Goal: Check status

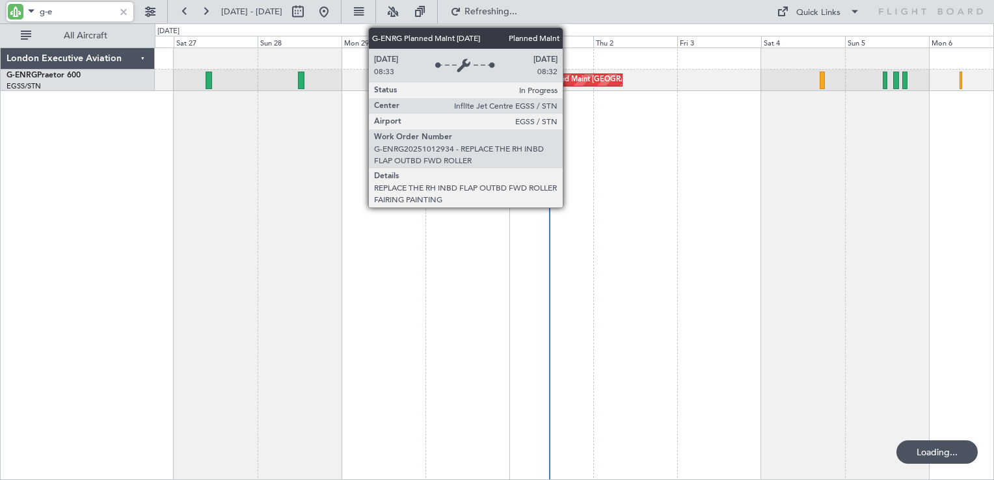
click at [569, 79] on div "Planned Maint [GEOGRAPHIC_DATA] ([GEOGRAPHIC_DATA])" at bounding box center [644, 80] width 205 height 20
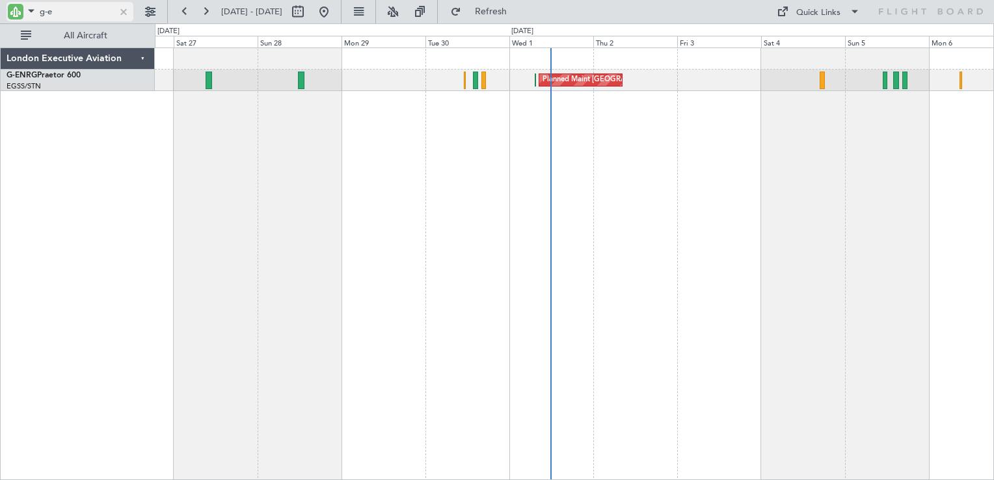
click at [126, 11] on div at bounding box center [123, 12] width 14 height 14
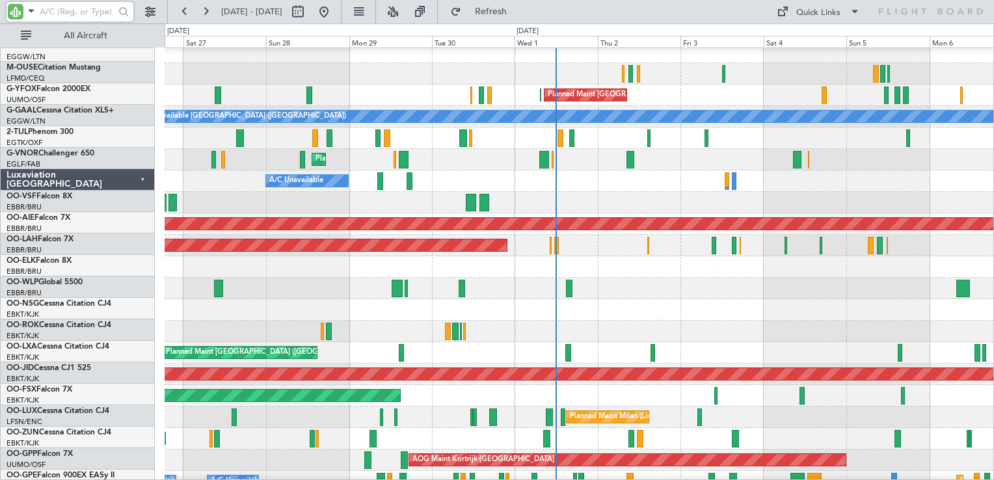
scroll to position [585, 0]
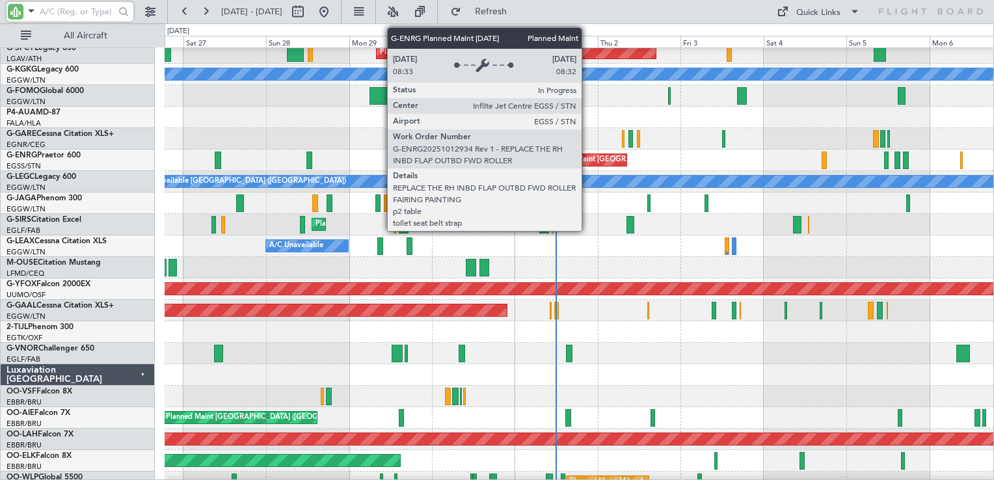
click at [587, 159] on div "Planned Maint [GEOGRAPHIC_DATA] ([GEOGRAPHIC_DATA])" at bounding box center [650, 160] width 205 height 20
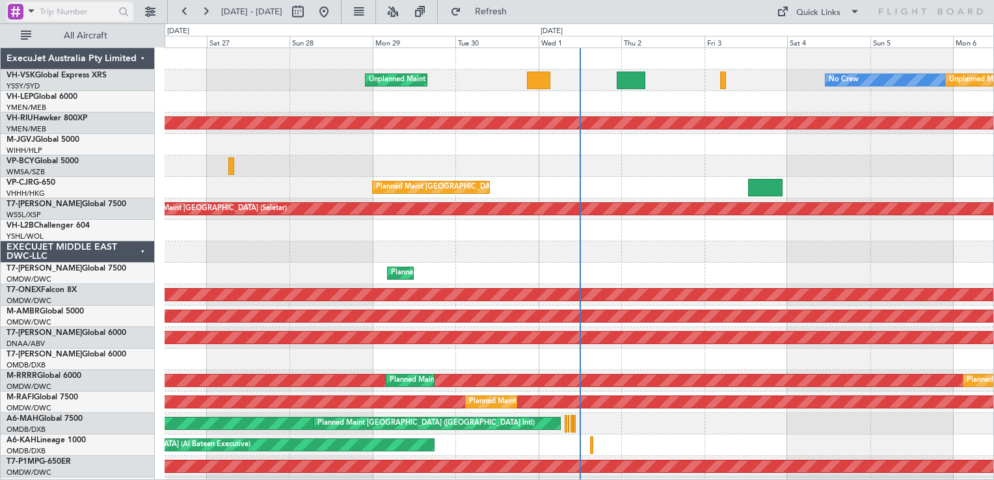
click at [15, 12] on div at bounding box center [16, 12] width 16 height 16
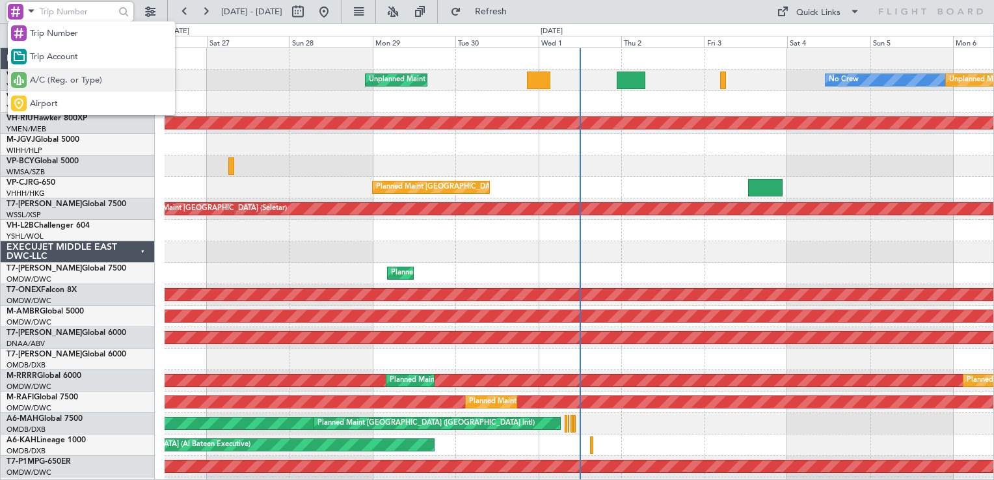
click at [61, 77] on span "A/C (Reg. or Type)" at bounding box center [66, 80] width 72 height 13
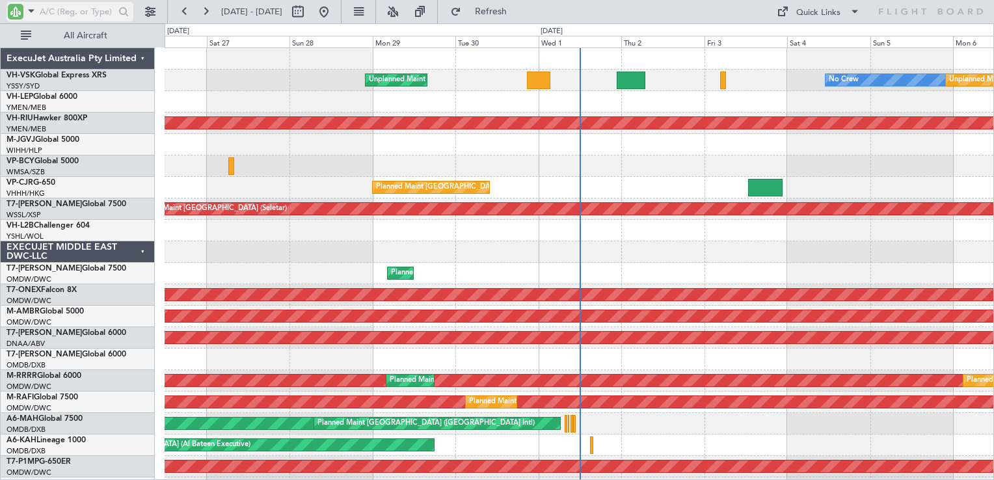
click at [77, 3] on input "text" at bounding box center [77, 12] width 75 height 20
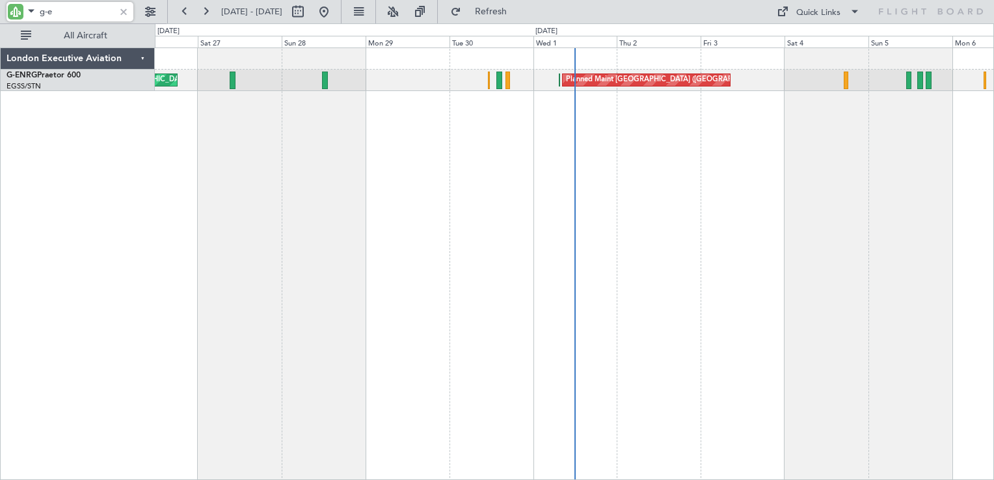
type input "g-e"
